Goal: Information Seeking & Learning: Learn about a topic

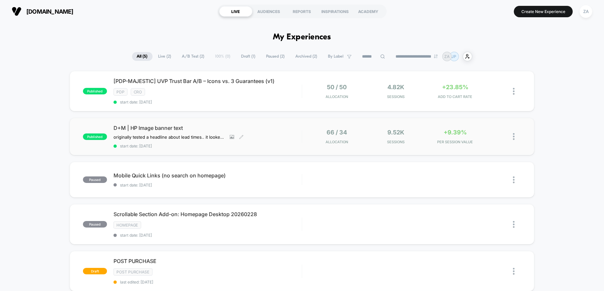
click at [276, 128] on span "D+M | HP Image banner text" at bounding box center [207, 128] width 188 height 7
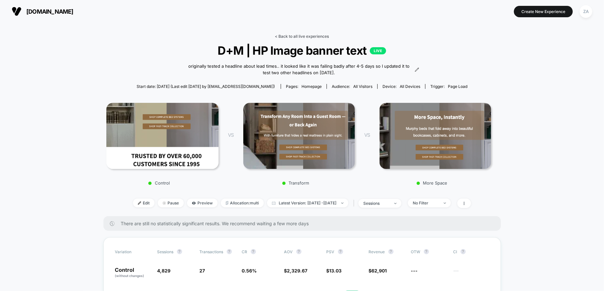
click at [313, 34] on link "< Back to all live experiences" at bounding box center [302, 36] width 54 height 5
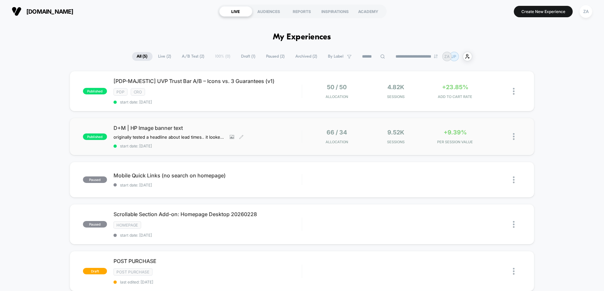
click at [282, 132] on div "D+M | HP Image banner text originally tested a headline about lead times.. it l…" at bounding box center [207, 137] width 188 height 24
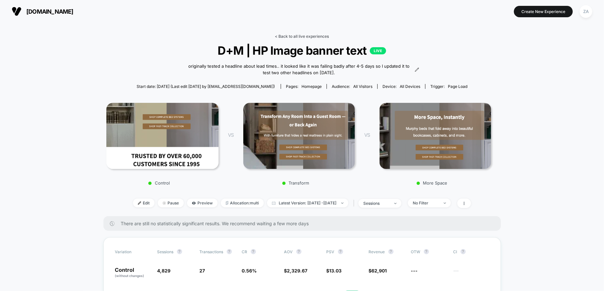
click at [294, 34] on link "< Back to all live experiences" at bounding box center [302, 36] width 54 height 5
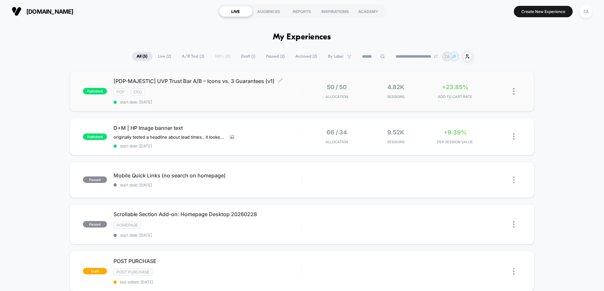
click at [251, 81] on span "[PDP-MAJESTIC] UVP Trust Bar A/B – Icons vs. 3 Guarantees (v1) Click to edit ex…" at bounding box center [207, 81] width 188 height 7
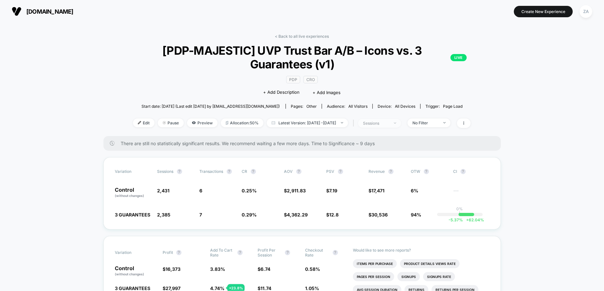
click at [401, 122] on span "sessions" at bounding box center [379, 123] width 43 height 9
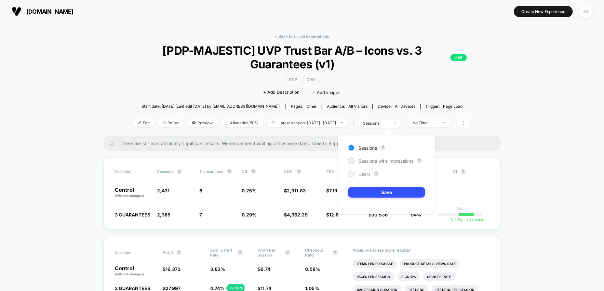
click at [356, 174] on div "Users" at bounding box center [359, 173] width 22 height 7
click at [395, 192] on button "Save" at bounding box center [386, 192] width 77 height 11
